Goal: Communication & Community: Ask a question

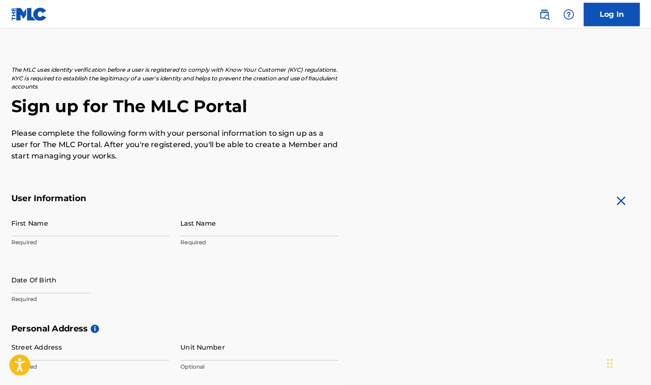
scroll to position [27, 0]
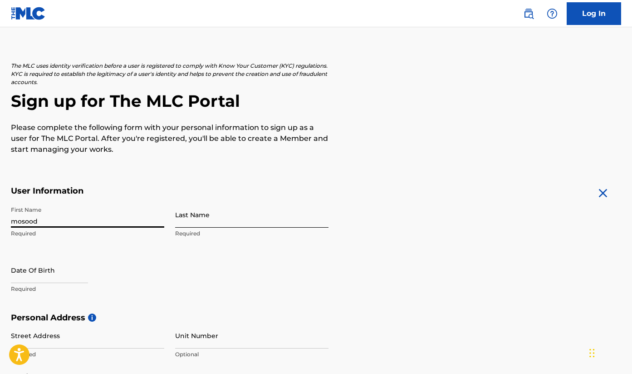
type input "mosood"
type input "adeshina"
select select "8"
select select "2025"
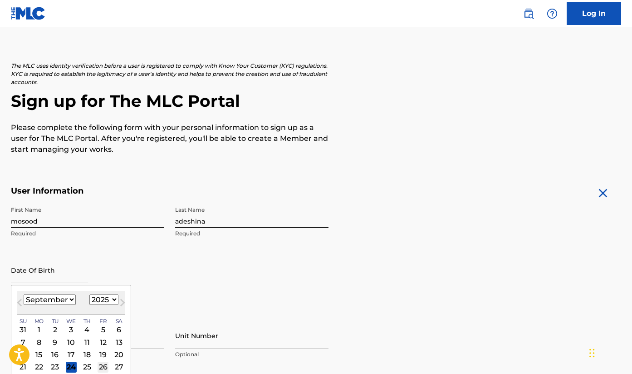
click at [98, 368] on div "26" at bounding box center [103, 366] width 11 height 11
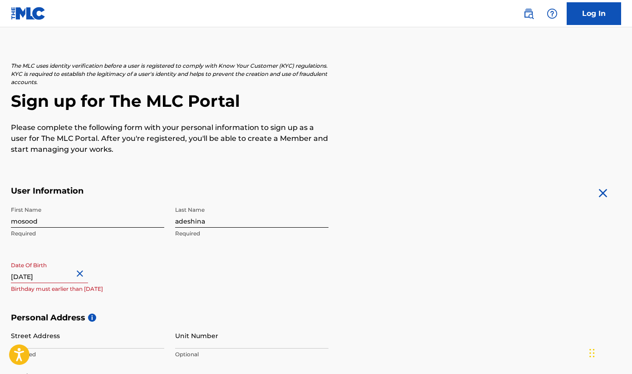
click at [76, 276] on input "text" at bounding box center [49, 270] width 77 height 26
select select "8"
select select "2025"
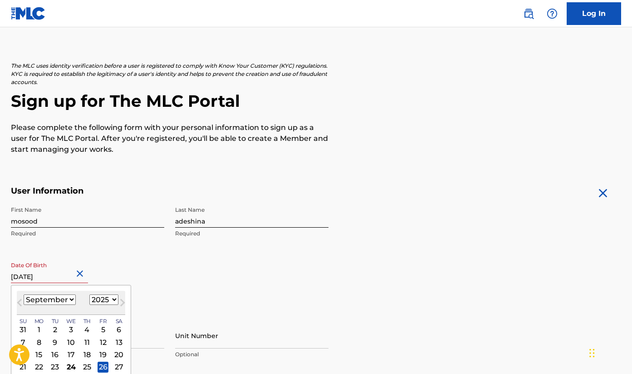
type input "[DATE]"
select select "1994"
select select "8"
click at [72, 309] on div "[DATE] January February March April May June July August September October Nove…" at bounding box center [71, 303] width 109 height 24
click at [82, 366] on div "22" at bounding box center [87, 366] width 11 height 11
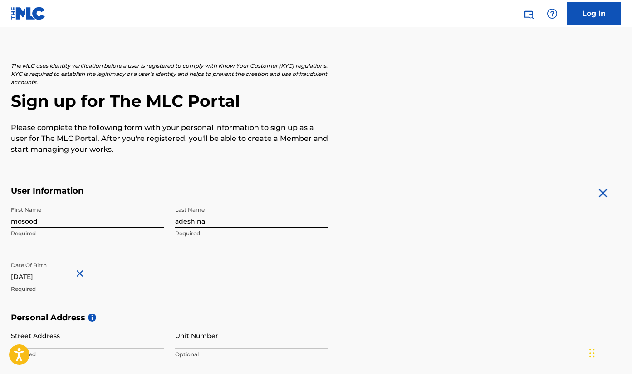
click at [52, 275] on input "[DATE]" at bounding box center [49, 270] width 77 height 26
select select "8"
select select "1994"
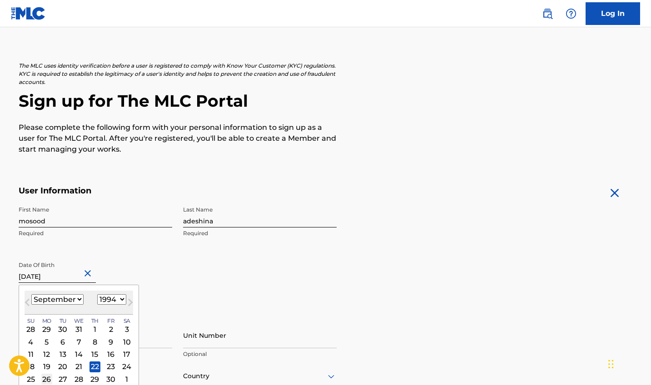
click at [46, 373] on div "26" at bounding box center [46, 379] width 11 height 11
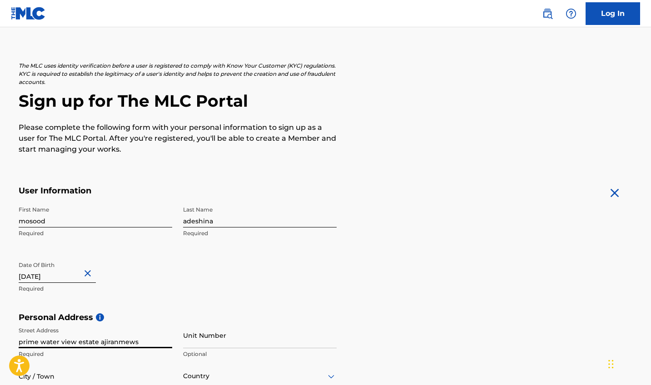
click at [97, 344] on input "prime water view estate ajiranmews" at bounding box center [95, 335] width 153 height 26
type input "prime water view estate , ajiranmews"
type input "6"
click at [348, 317] on h5 "Personal Address i" at bounding box center [326, 317] width 614 height 10
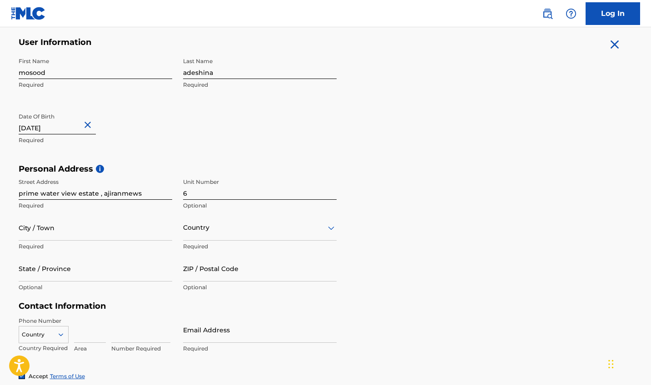
scroll to position [186, 0]
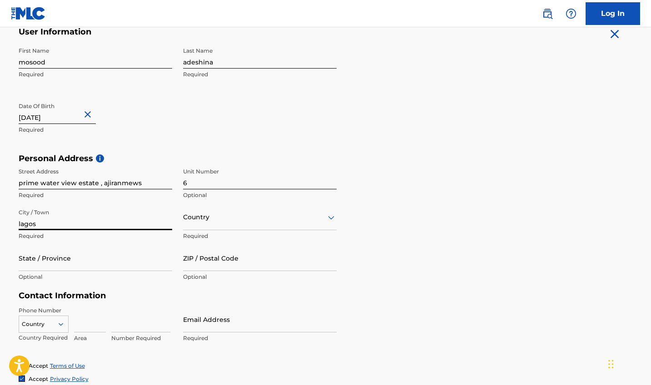
type input "lagos"
click at [212, 223] on div "Country" at bounding box center [259, 217] width 153 height 26
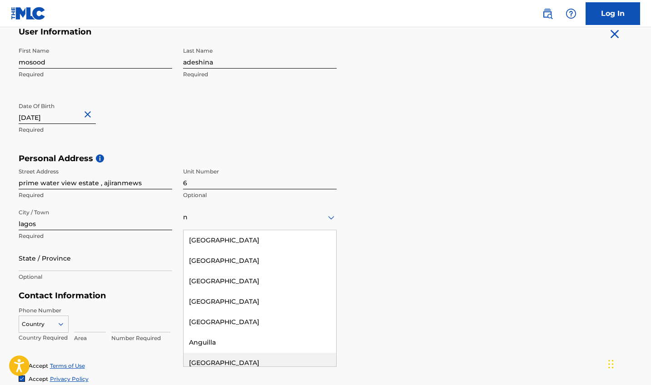
type input "nn"
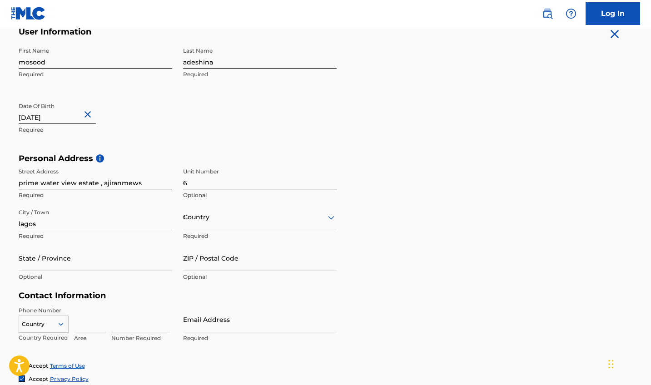
click at [263, 222] on div "nn" at bounding box center [259, 217] width 153 height 11
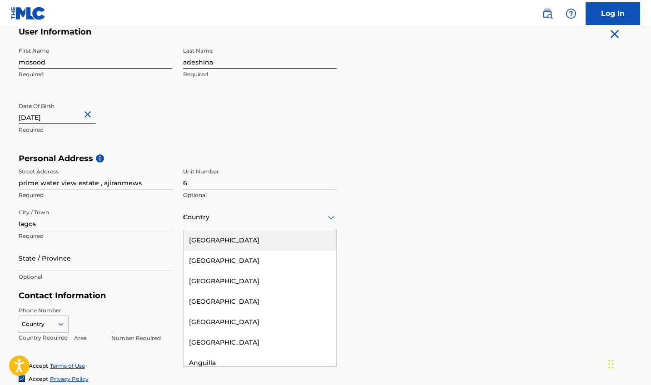
click at [263, 222] on div "nn" at bounding box center [259, 217] width 153 height 11
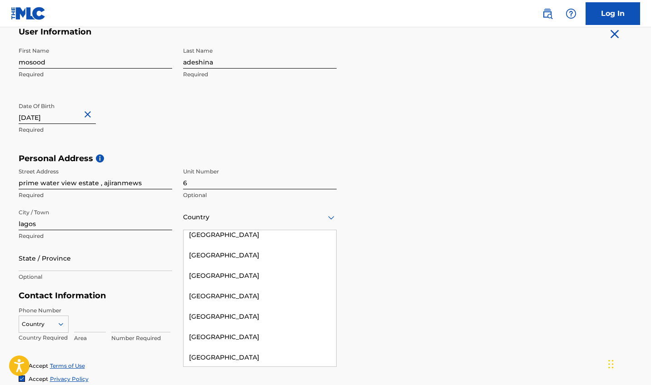
scroll to position [2904, 0]
click at [217, 368] on div "[GEOGRAPHIC_DATA]" at bounding box center [259, 378] width 153 height 20
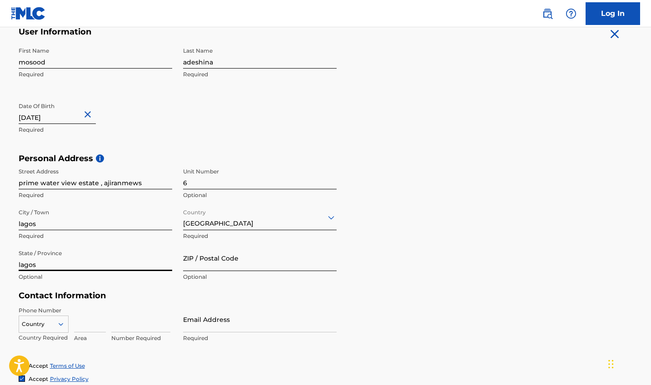
type input "lagos"
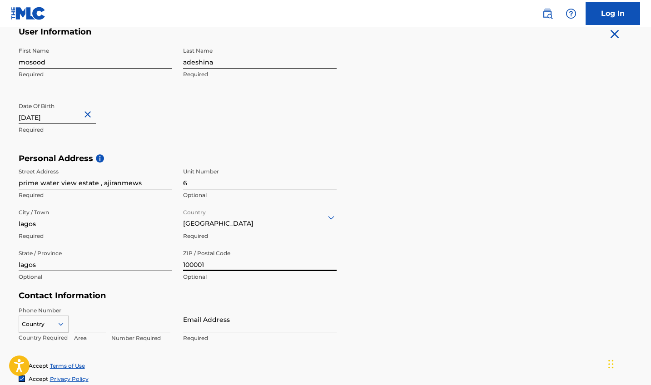
type input "100001"
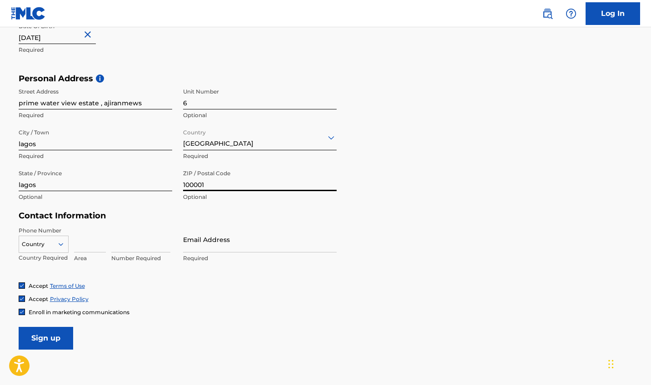
click at [64, 249] on div "Country" at bounding box center [44, 243] width 50 height 14
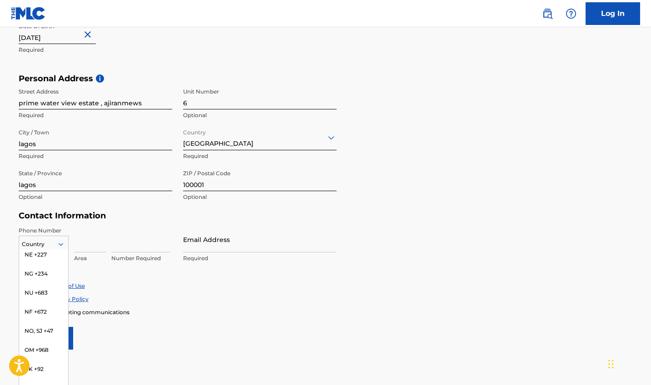
scroll to position [2718, 0]
click at [51, 293] on div "NG +234" at bounding box center [43, 302] width 49 height 19
click at [63, 245] on icon at bounding box center [61, 244] width 8 height 8
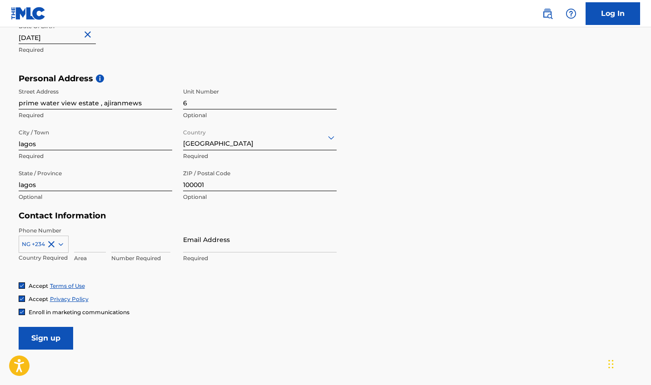
click at [63, 245] on icon at bounding box center [61, 244] width 8 height 8
click at [77, 241] on input at bounding box center [90, 240] width 32 height 26
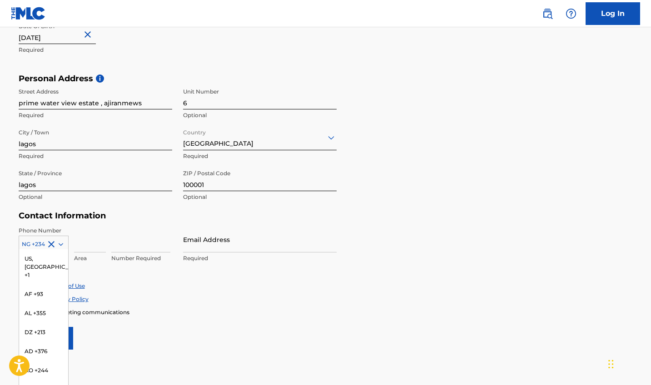
click at [44, 241] on div at bounding box center [43, 244] width 49 height 10
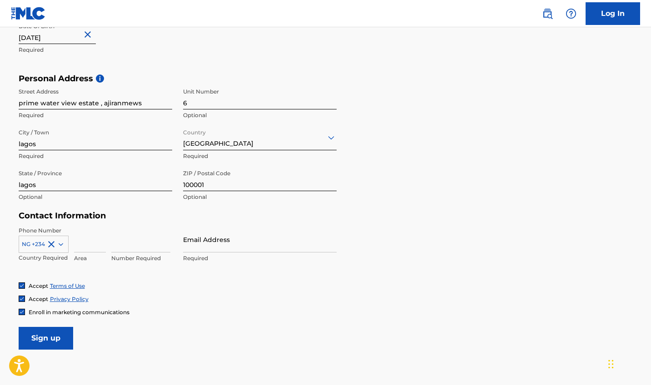
click at [57, 241] on icon at bounding box center [61, 244] width 8 height 8
click at [62, 242] on icon at bounding box center [61, 244] width 8 height 8
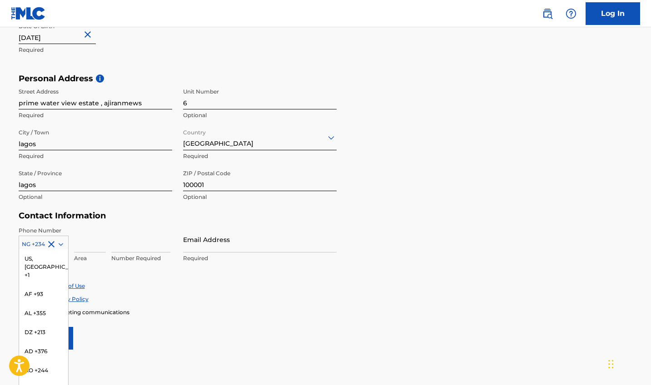
click at [62, 242] on icon at bounding box center [61, 244] width 8 height 8
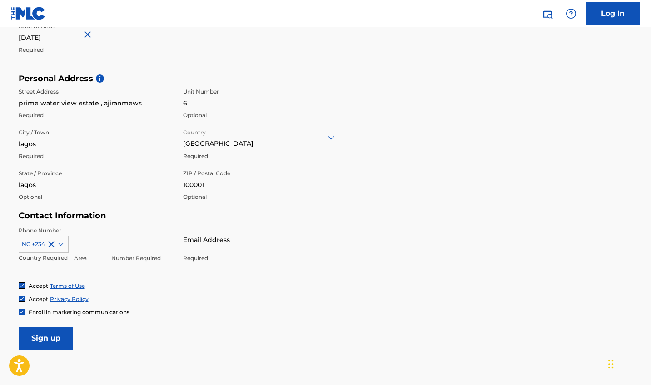
click at [62, 242] on icon at bounding box center [61, 244] width 8 height 8
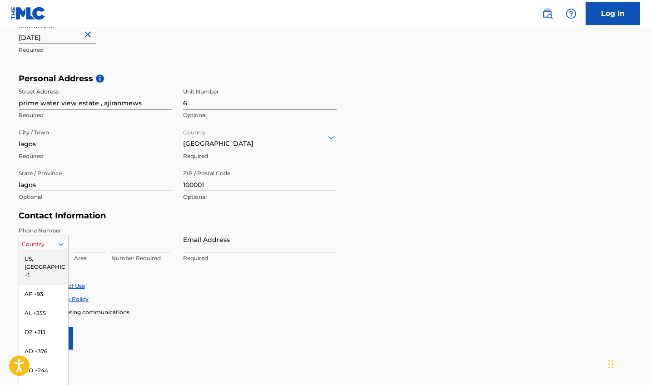
click at [50, 243] on div at bounding box center [43, 244] width 49 height 10
type input "n"
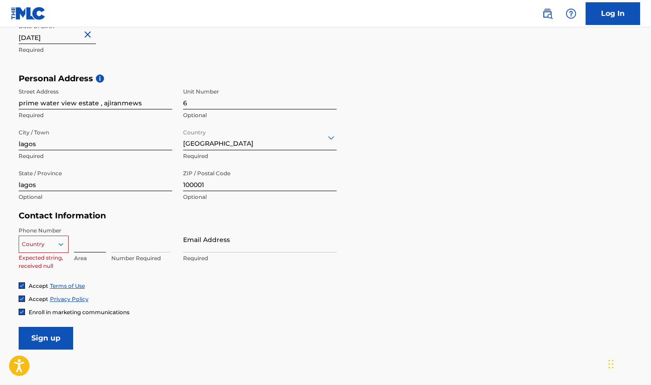
click at [82, 246] on input at bounding box center [90, 240] width 32 height 26
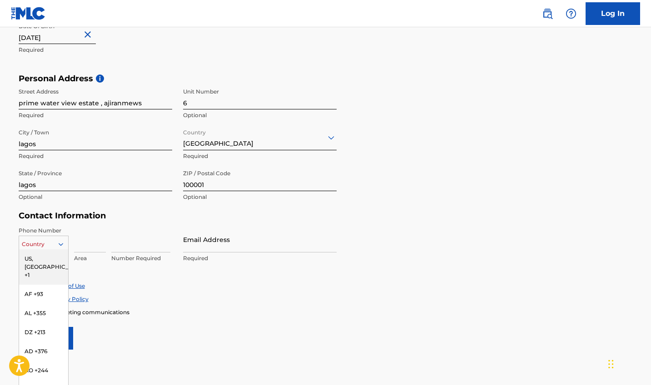
click at [45, 242] on div at bounding box center [43, 244] width 49 height 10
click at [69, 236] on div "US, [GEOGRAPHIC_DATA] +1, 1 of 216. 216 results available. Use Up and Down to c…" at bounding box center [95, 247] width 153 height 41
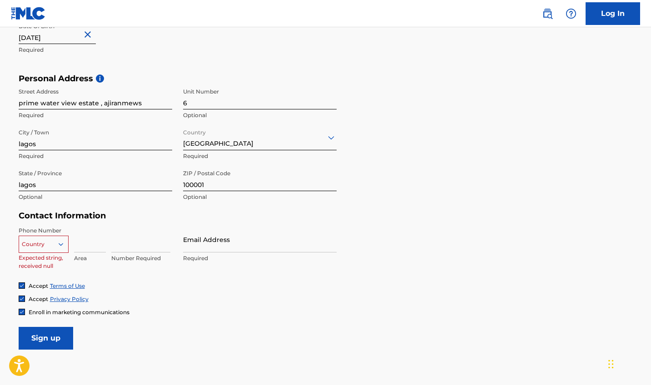
click at [69, 232] on div "Country Expected string, received null Area Number Required" at bounding box center [95, 247] width 153 height 41
click at [72, 227] on div "Country Expected string, received null Area Number Required" at bounding box center [95, 247] width 153 height 41
click at [84, 245] on input at bounding box center [90, 240] width 32 height 26
click at [51, 258] on p "Expected string, received null" at bounding box center [44, 262] width 50 height 16
click at [105, 262] on div "Area" at bounding box center [90, 247] width 32 height 41
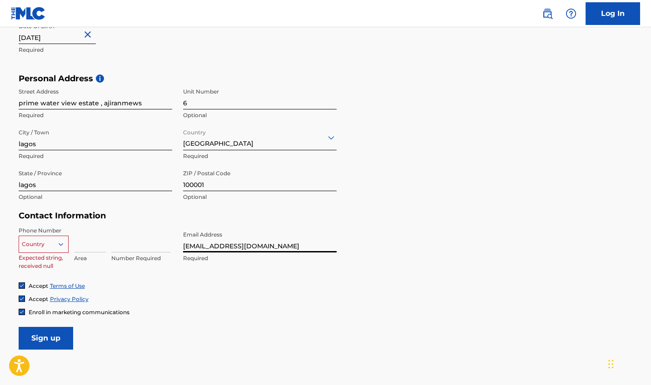
click at [194, 247] on input "[EMAIL_ADDRESS][DOMAIN_NAME]" at bounding box center [259, 240] width 153 height 26
type input "[EMAIL_ADDRESS][DOMAIN_NAME]"
click at [84, 242] on input at bounding box center [90, 240] width 32 height 26
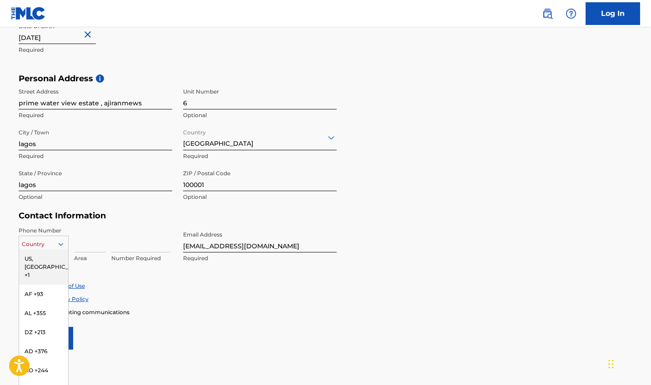
click at [65, 246] on div at bounding box center [64, 244] width 8 height 8
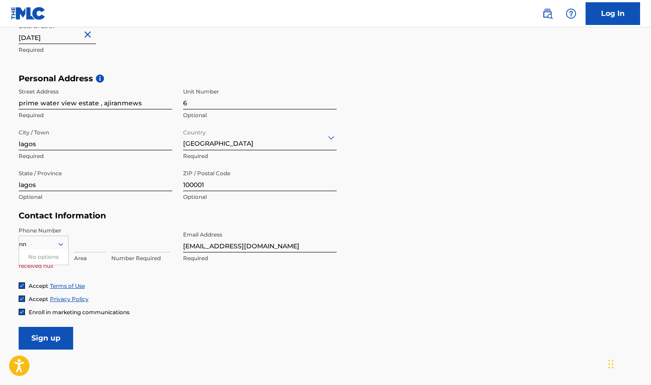
type input "n"
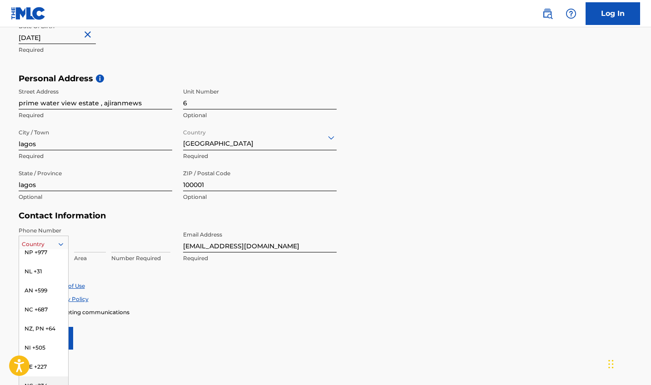
scroll to position [2654, 0]
click at [38, 357] on div "NG +234" at bounding box center [43, 366] width 49 height 19
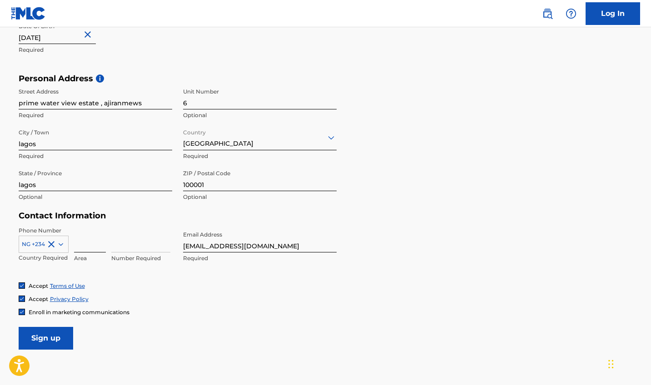
click at [84, 247] on input at bounding box center [90, 240] width 32 height 26
type input "l"
type input "9132823816"
click at [86, 252] on div "Area" at bounding box center [90, 247] width 32 height 41
click at [84, 246] on input at bounding box center [90, 240] width 32 height 26
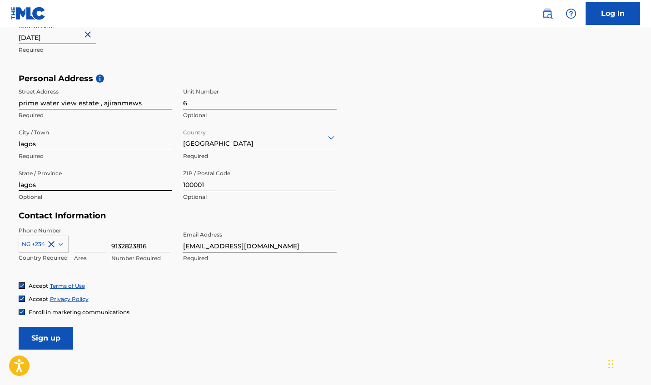
click at [45, 181] on input "lagos" at bounding box center [95, 178] width 153 height 26
click at [168, 184] on input "lagos" at bounding box center [95, 178] width 153 height 26
click at [171, 184] on input "lagos" at bounding box center [95, 178] width 153 height 26
click at [170, 184] on input "lagos" at bounding box center [95, 178] width 153 height 26
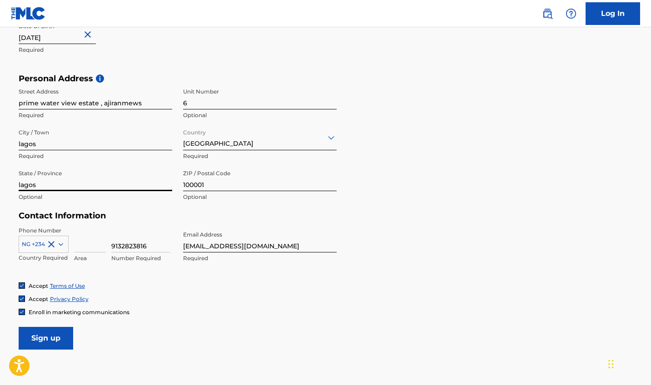
click at [170, 184] on input "lagos" at bounding box center [95, 178] width 153 height 26
click at [89, 250] on input at bounding box center [90, 240] width 32 height 26
click at [168, 326] on form "User Information First Name mosood Required Last Name [PERSON_NAME] Required Da…" at bounding box center [326, 148] width 614 height 403
click at [460, 103] on div "Personal Address i Street Address prime water view estate , ajiranmews Required…" at bounding box center [326, 143] width 614 height 138
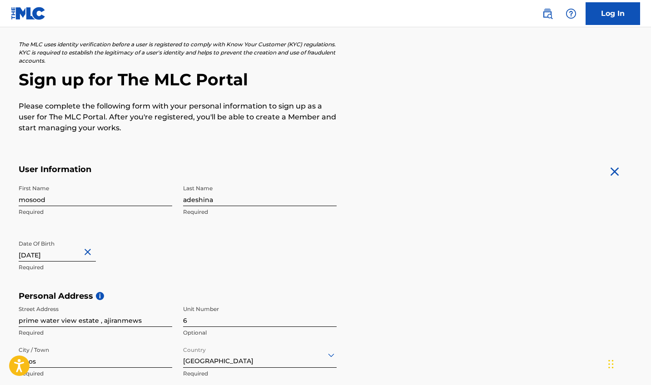
scroll to position [48, 0]
click at [75, 202] on input "mosood" at bounding box center [95, 194] width 153 height 26
type input "m"
type input "adeshina"
click at [223, 199] on input "adeshina" at bounding box center [259, 194] width 153 height 26
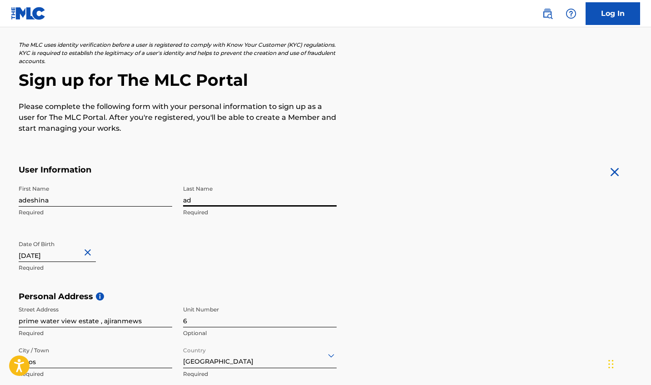
type input "a"
type input "[DEMOGRAPHIC_DATA]"
click at [431, 252] on form "User Information First Name [PERSON_NAME] Required Last Name [PERSON_NAME] Requ…" at bounding box center [326, 366] width 614 height 403
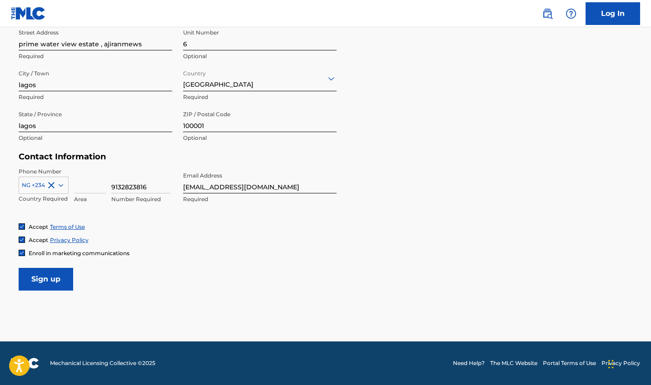
scroll to position [324, 0]
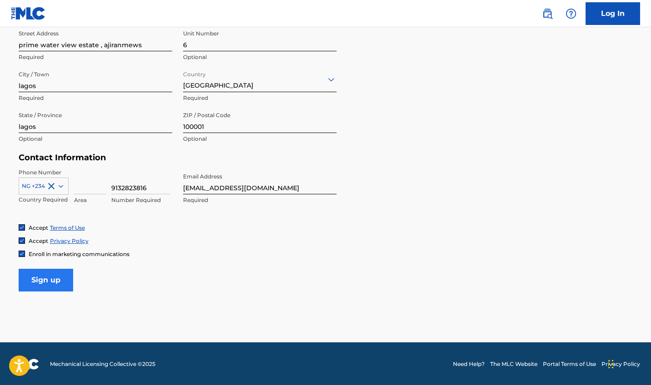
click at [32, 283] on input "Sign up" at bounding box center [46, 280] width 54 height 23
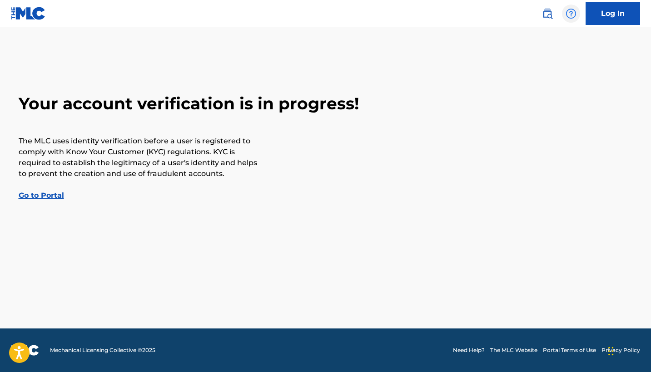
click at [571, 13] on img at bounding box center [570, 13] width 11 height 11
drag, startPoint x: 567, startPoint y: 59, endPoint x: 549, endPoint y: 42, distance: 25.7
click at [549, 41] on div "Contact us View portal intro" at bounding box center [570, 49] width 77 height 44
click at [571, 11] on img at bounding box center [570, 13] width 11 height 11
click at [562, 33] on link "Contact us" at bounding box center [570, 38] width 77 height 22
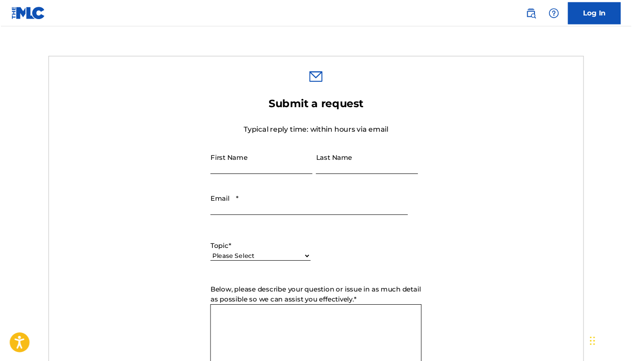
scroll to position [269, 0]
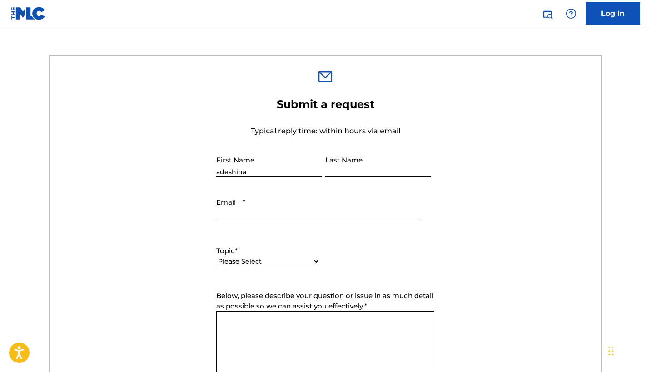
type input "adeshina"
type input "[DEMOGRAPHIC_DATA]"
type input "[EMAIL_ADDRESS][DOMAIN_NAME]"
click at [335, 237] on div "Topic * Please Select I need help with my account I need help with managing my …" at bounding box center [325, 256] width 218 height 41
click at [289, 247] on div "Topic * Please Select I need help with my account I need help with managing my …" at bounding box center [268, 256] width 104 height 41
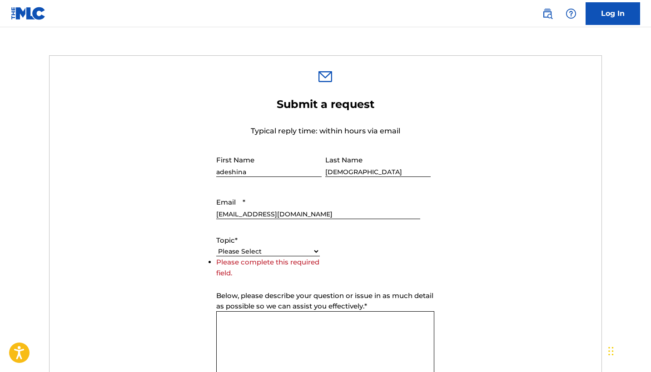
click at [271, 320] on textarea "Below, please describe your question or issue in as much detail as possible so …" at bounding box center [325, 343] width 218 height 64
type textarea "p"
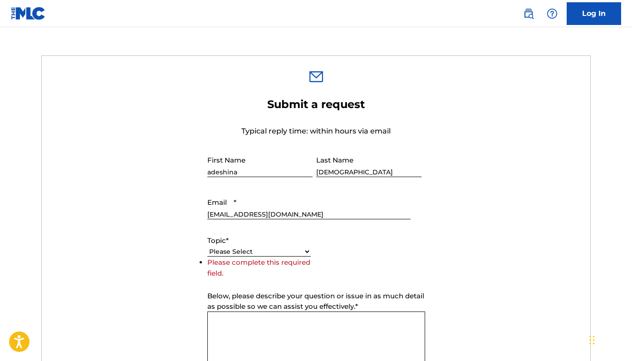
paste textarea "Hello MLC Support Team, I am trying to register for the MLC Portal, but I only …"
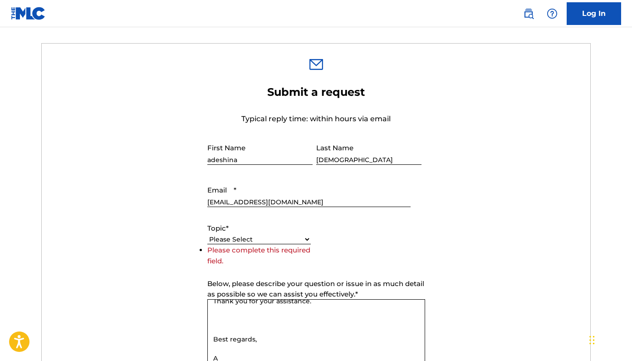
scroll to position [282, 0]
click at [390, 336] on textarea "Hello MLC Support Team, I am trying to register for the MLC Portal, but I only …" at bounding box center [316, 331] width 218 height 64
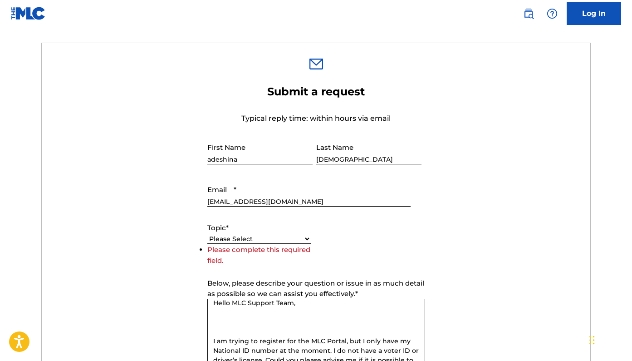
scroll to position [6, 0]
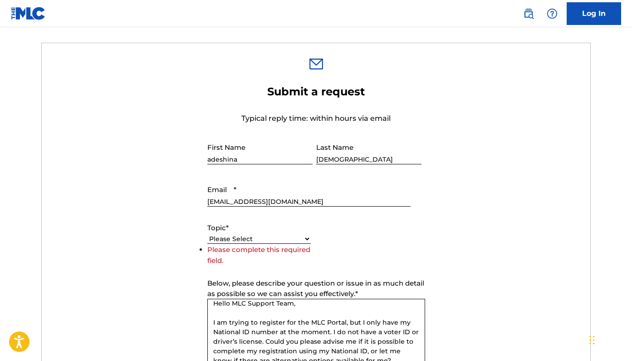
click at [213, 301] on textarea "Hello MLC Support Team, I am trying to register for the MLC Portal, but I only …" at bounding box center [316, 331] width 218 height 64
click at [215, 306] on textarea "Hello MLC Support Team, I am trying to register for the MLC Portal, but I only …" at bounding box center [316, 331] width 218 height 64
paste textarea "Subject: Assistance with ID for MLC Portal Registration"
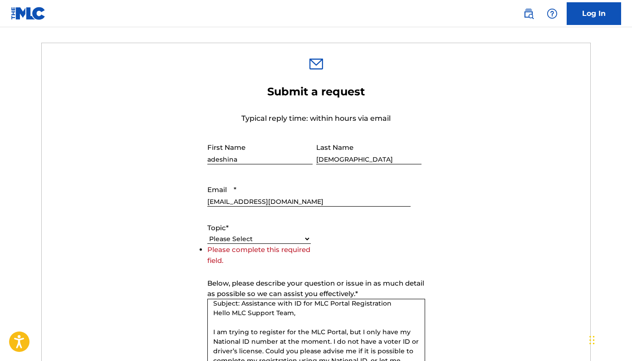
type textarea "Subject: Assistance with ID for MLC Portal Registration Hello MLC Support Team,…"
click at [454, 311] on form "Submit a request Typical reply time: within hours via email First Name [PERSON_…" at bounding box center [316, 275] width 549 height 380
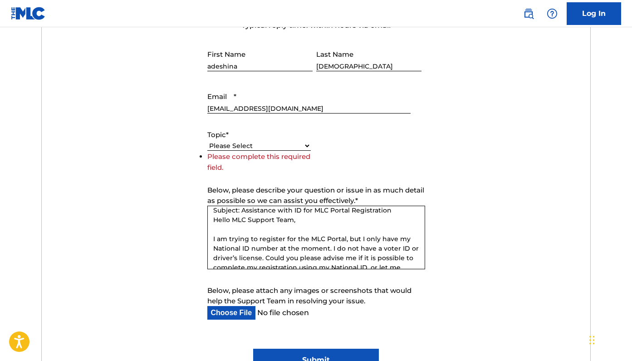
scroll to position [378, 0]
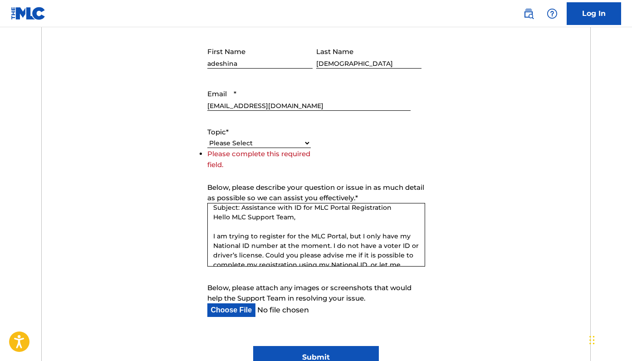
click at [235, 313] on input "Below, please attach any images or screenshots that would help the Support Team…" at bounding box center [308, 310] width 203 height 14
type input "C:\fakepath\IMG_4531.JPG"
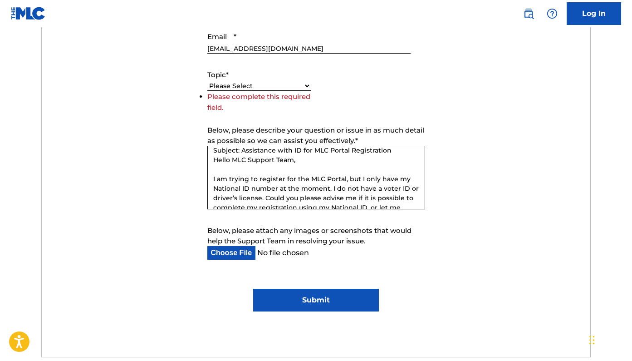
scroll to position [447, 0]
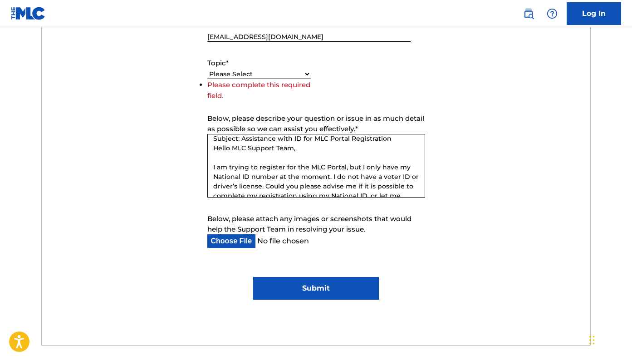
select select "I need help with my account"
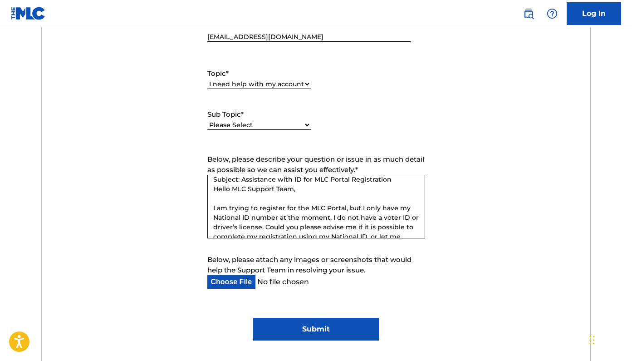
select select "I need help with my user account"
click at [336, 335] on input "Submit" at bounding box center [316, 329] width 126 height 23
